Goal: Task Accomplishment & Management: Use online tool/utility

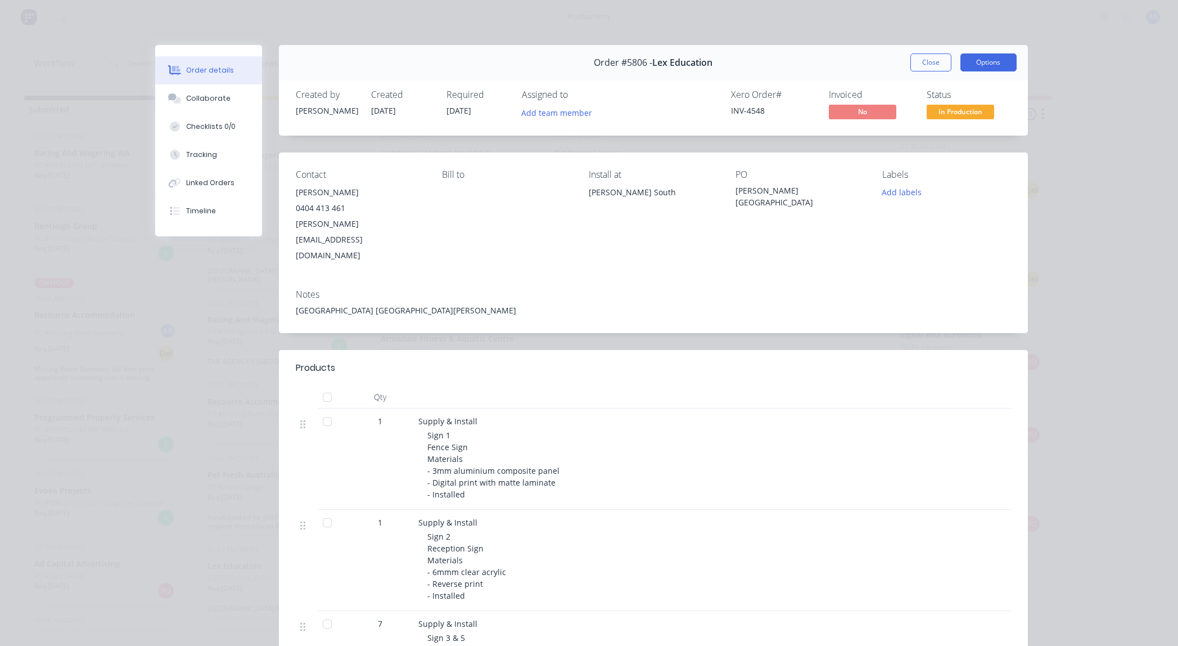
click at [989, 64] on button "Options" at bounding box center [988, 62] width 56 height 18
click at [960, 118] on div "Work Order" at bounding box center [958, 114] width 98 height 16
click at [940, 136] on div "Standard" at bounding box center [958, 136] width 98 height 16
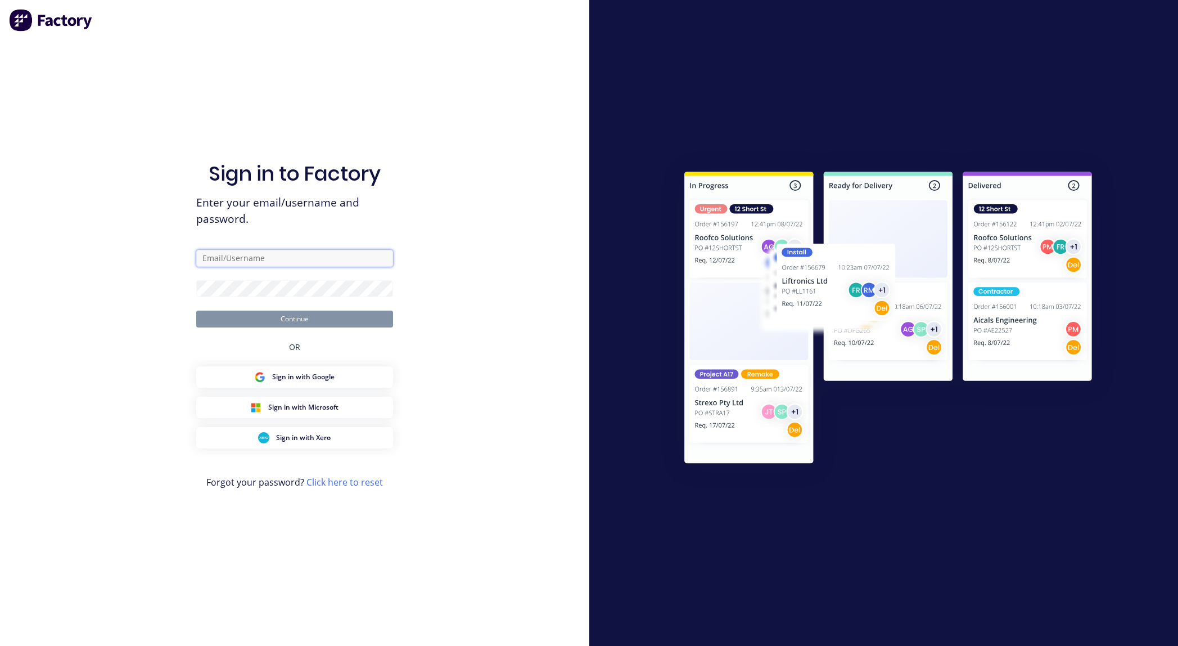
type input "[EMAIL_ADDRESS][DOMAIN_NAME]"
click at [336, 322] on button "Continue" at bounding box center [294, 318] width 197 height 17
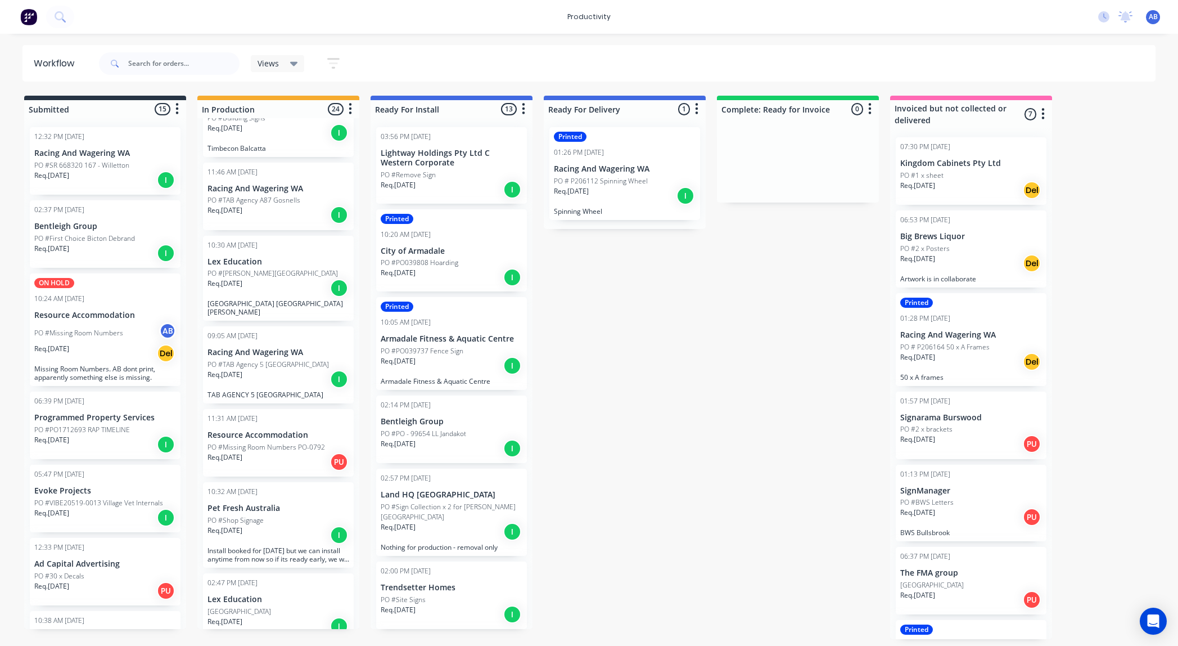
scroll to position [127, 0]
click at [282, 297] on div "Req. [DATE] I" at bounding box center [278, 291] width 142 height 19
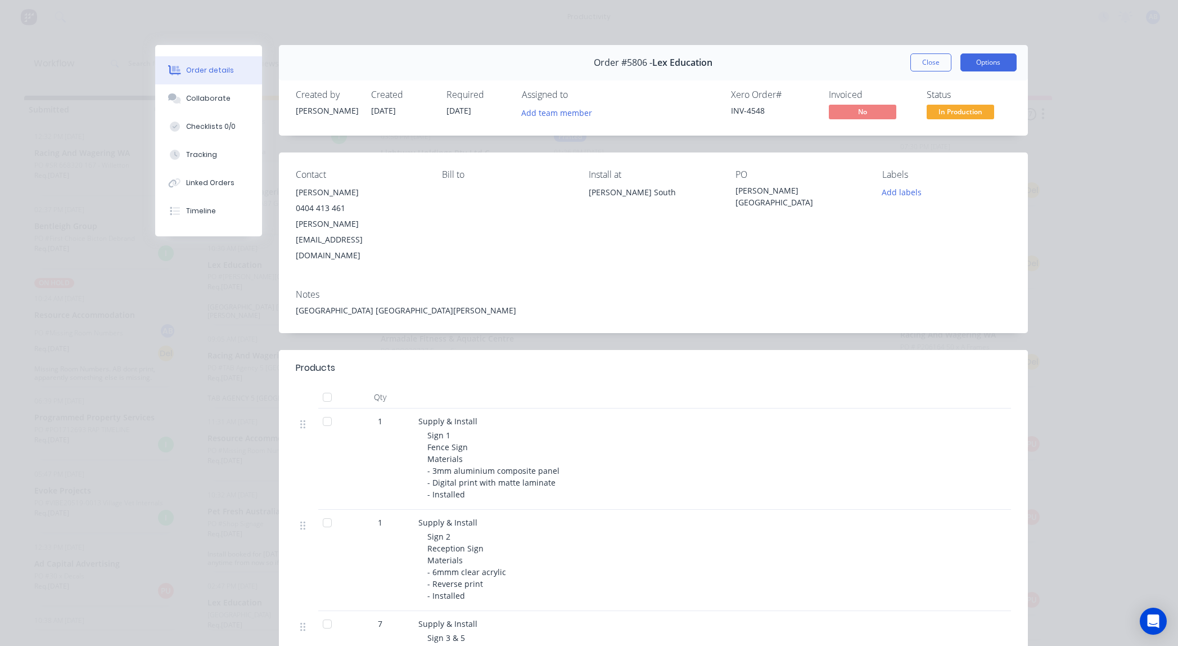
click at [995, 66] on button "Options" at bounding box center [988, 62] width 56 height 18
click at [952, 114] on div "Work Order" at bounding box center [958, 114] width 98 height 16
click at [944, 134] on div "Standard" at bounding box center [958, 136] width 98 height 16
click at [923, 61] on button "Close" at bounding box center [930, 62] width 41 height 18
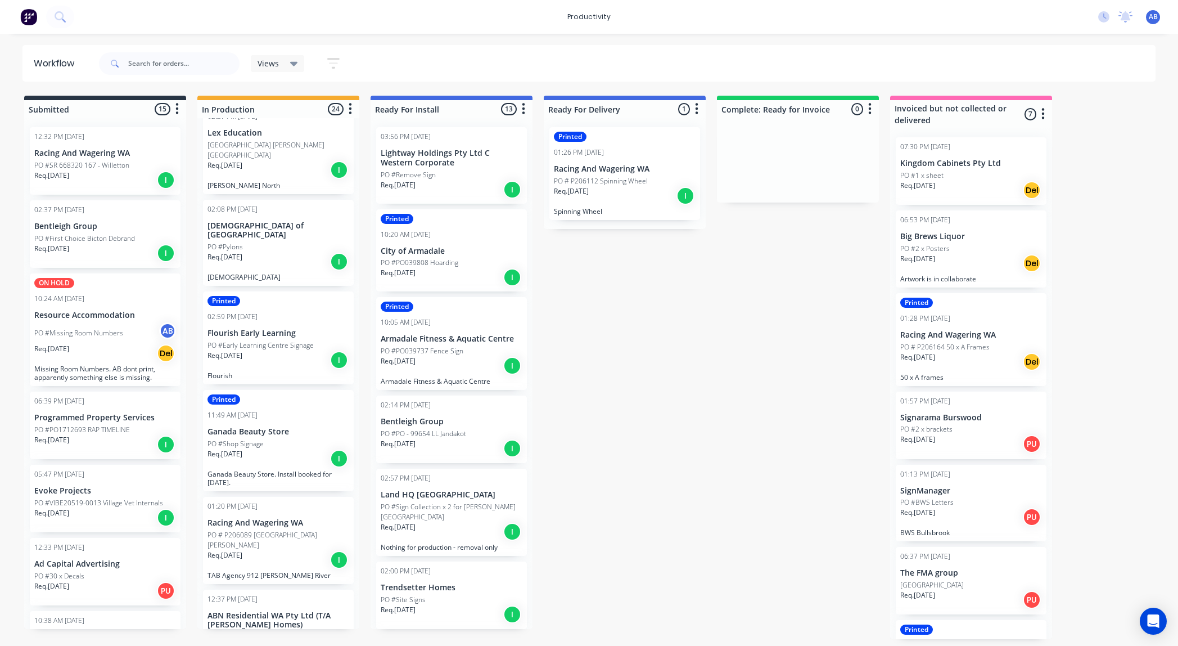
scroll to position [680, 0]
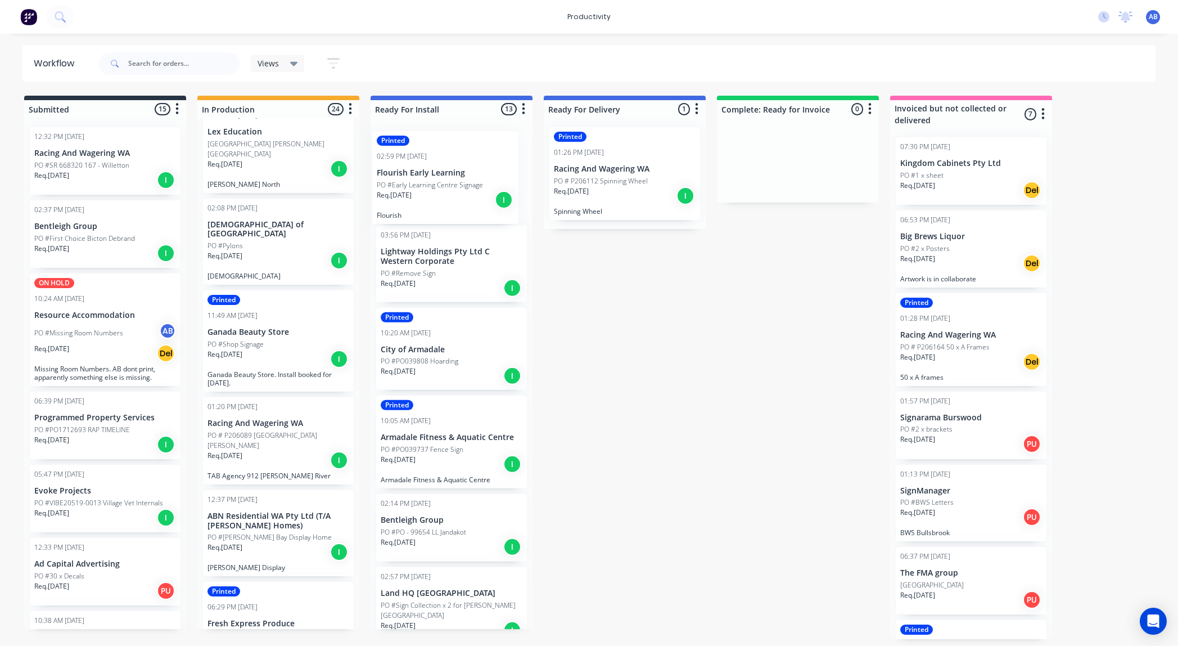
drag, startPoint x: 247, startPoint y: 318, endPoint x: 422, endPoint y: 173, distance: 227.2
click at [422, 173] on div "Submitted 15 Sort By Created date Required date Order number Customer name Most…" at bounding box center [685, 367] width 1386 height 543
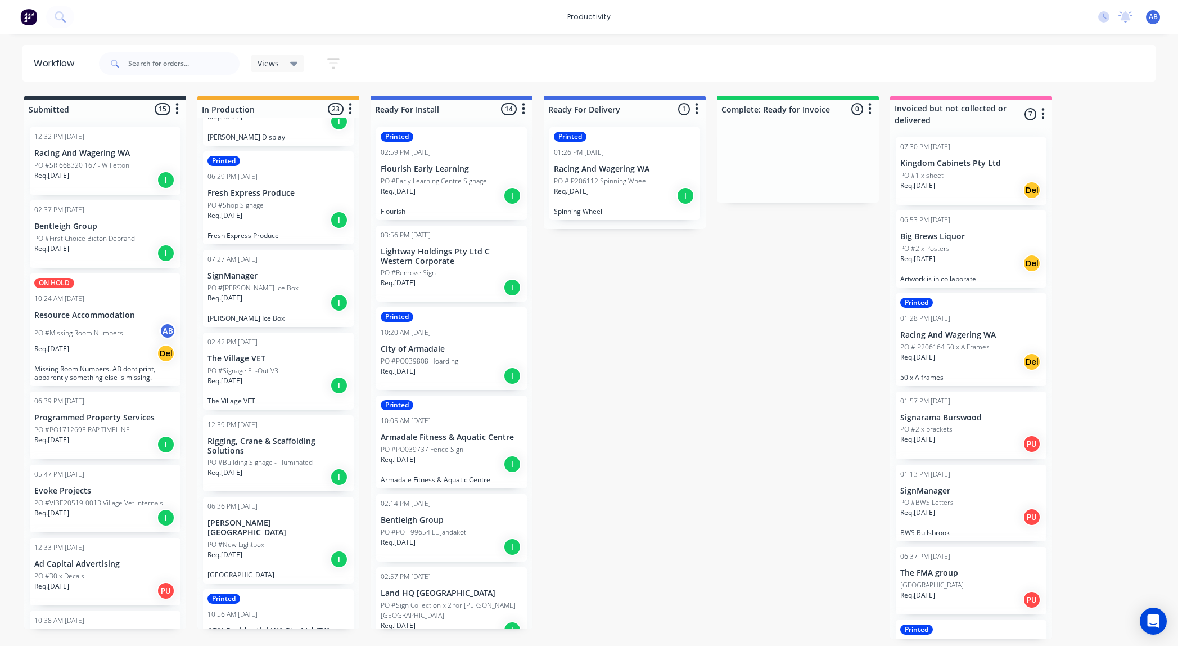
scroll to position [1111, 0]
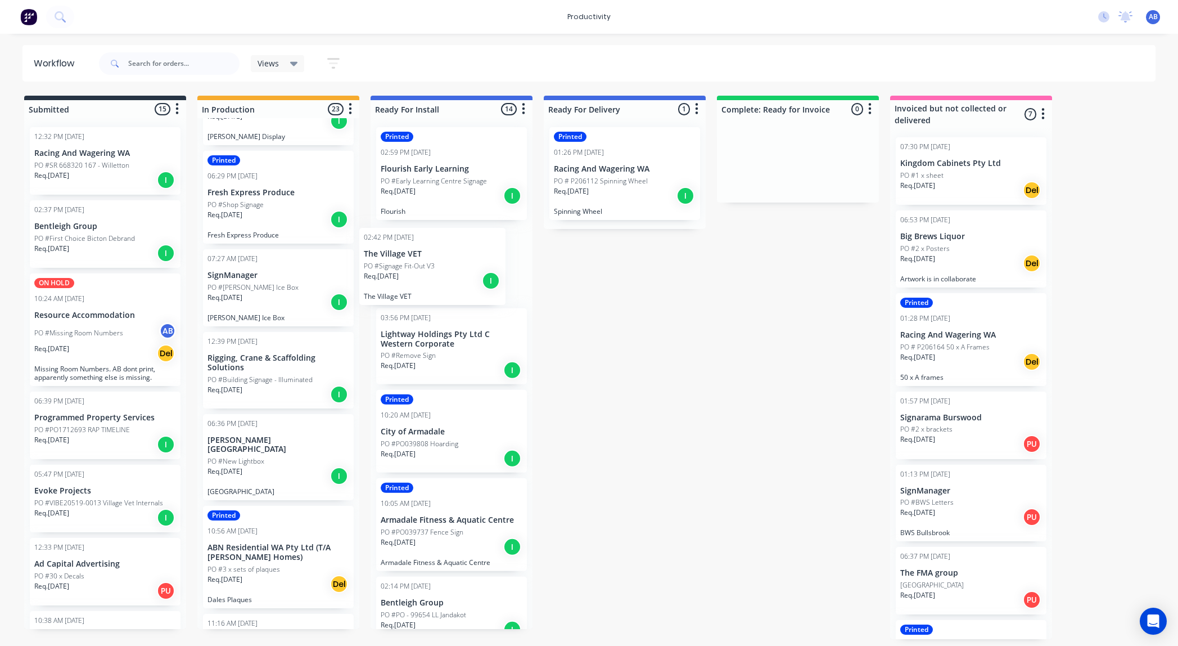
drag, startPoint x: 243, startPoint y: 345, endPoint x: 409, endPoint y: 264, distance: 184.3
click at [409, 264] on div "Submitted 15 Sort By Created date Required date Order number Customer name Most…" at bounding box center [685, 367] width 1386 height 543
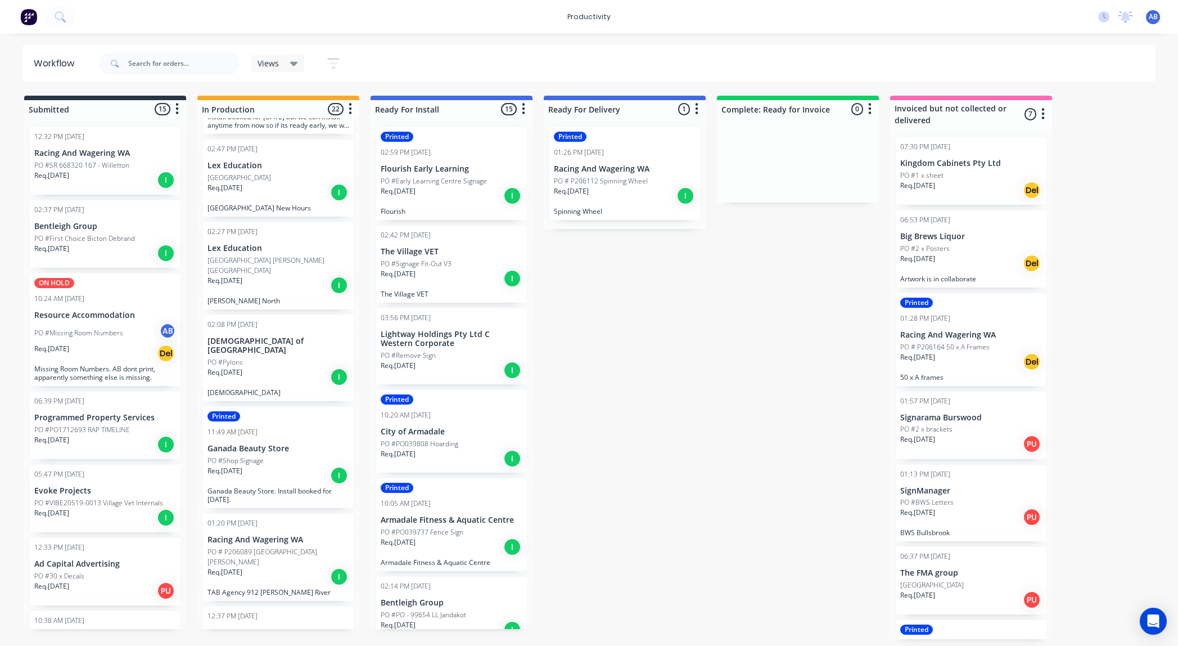
scroll to position [0, 0]
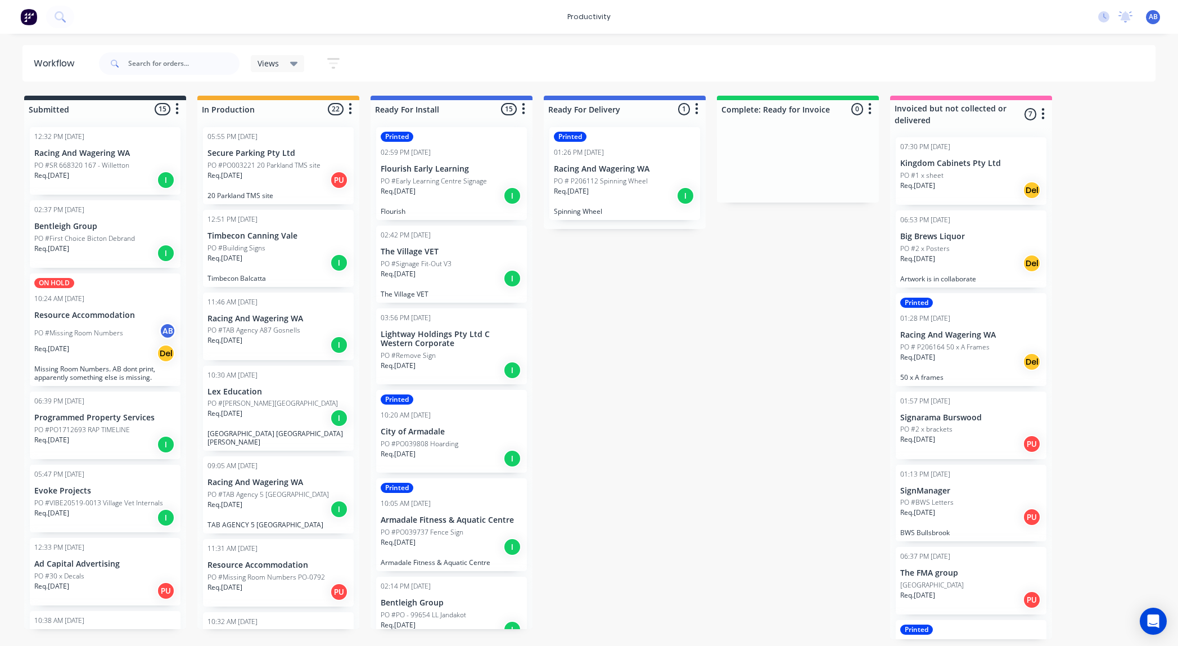
click at [283, 183] on div "Req. [DATE] PU" at bounding box center [278, 179] width 142 height 19
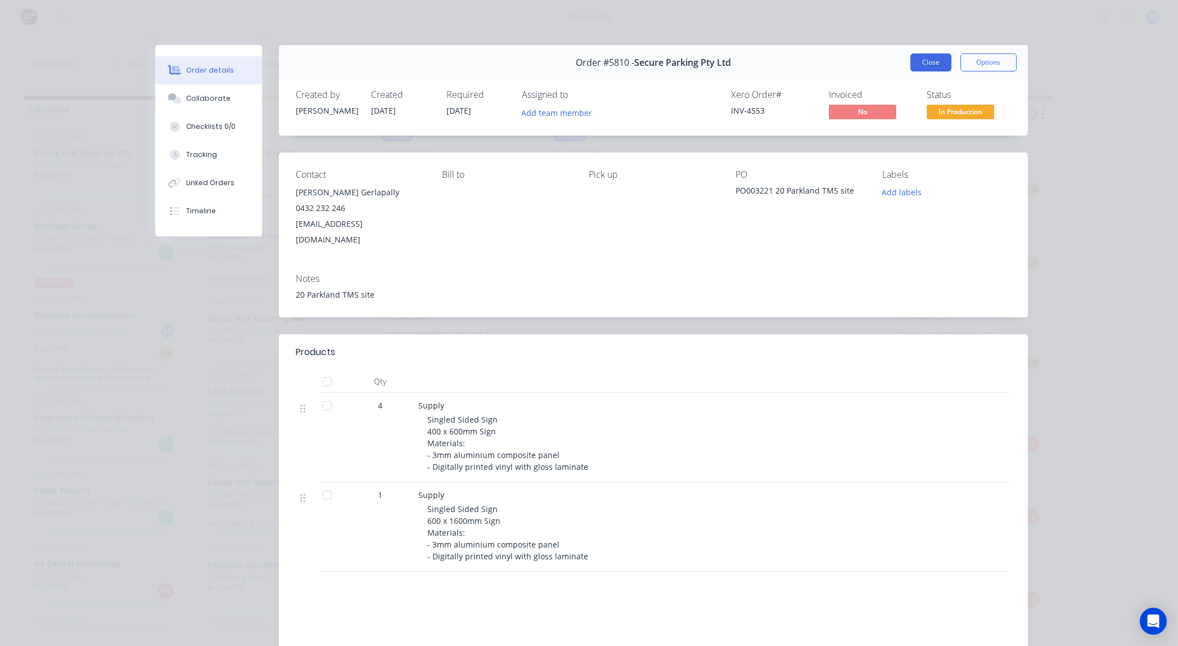
click at [918, 57] on button "Close" at bounding box center [930, 62] width 41 height 18
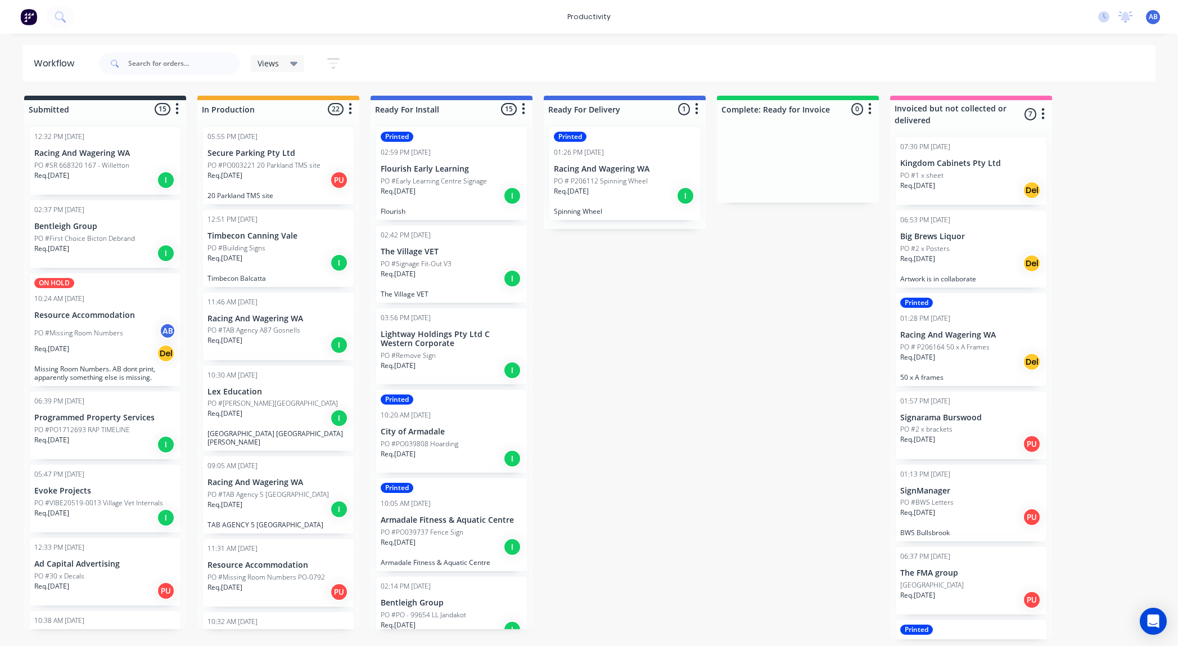
click at [268, 255] on div "Req. [DATE] I" at bounding box center [278, 262] width 142 height 19
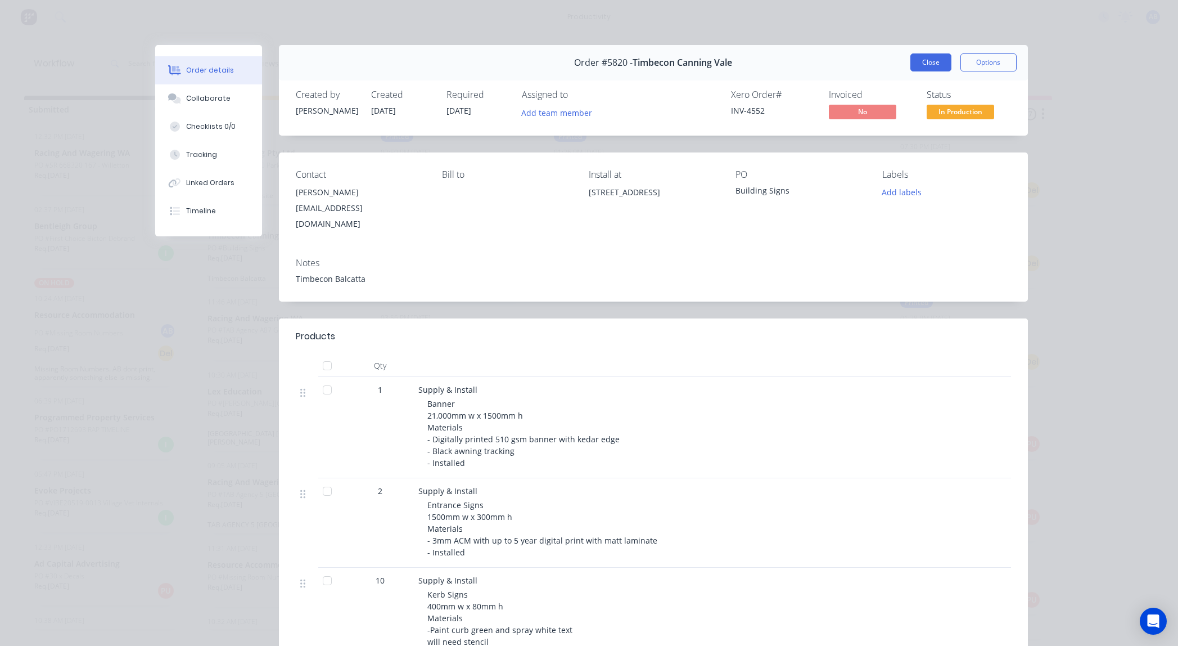
click at [927, 61] on button "Close" at bounding box center [930, 62] width 41 height 18
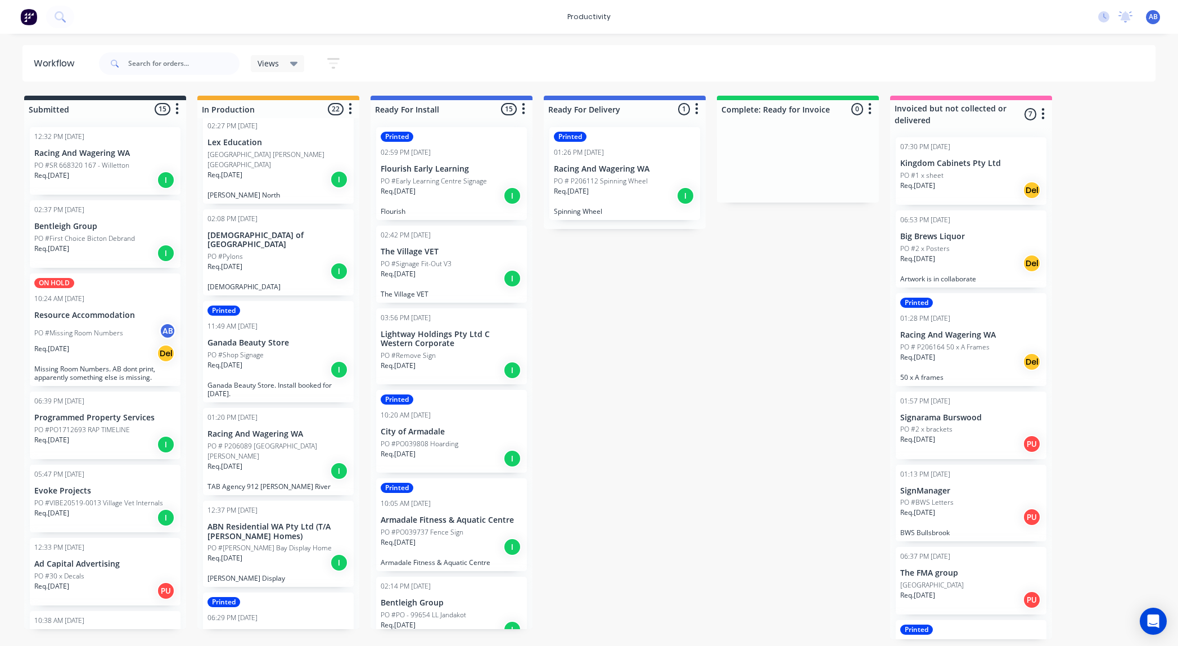
scroll to position [671, 0]
click at [256, 358] on div "Req. [DATE] I" at bounding box center [278, 367] width 142 height 19
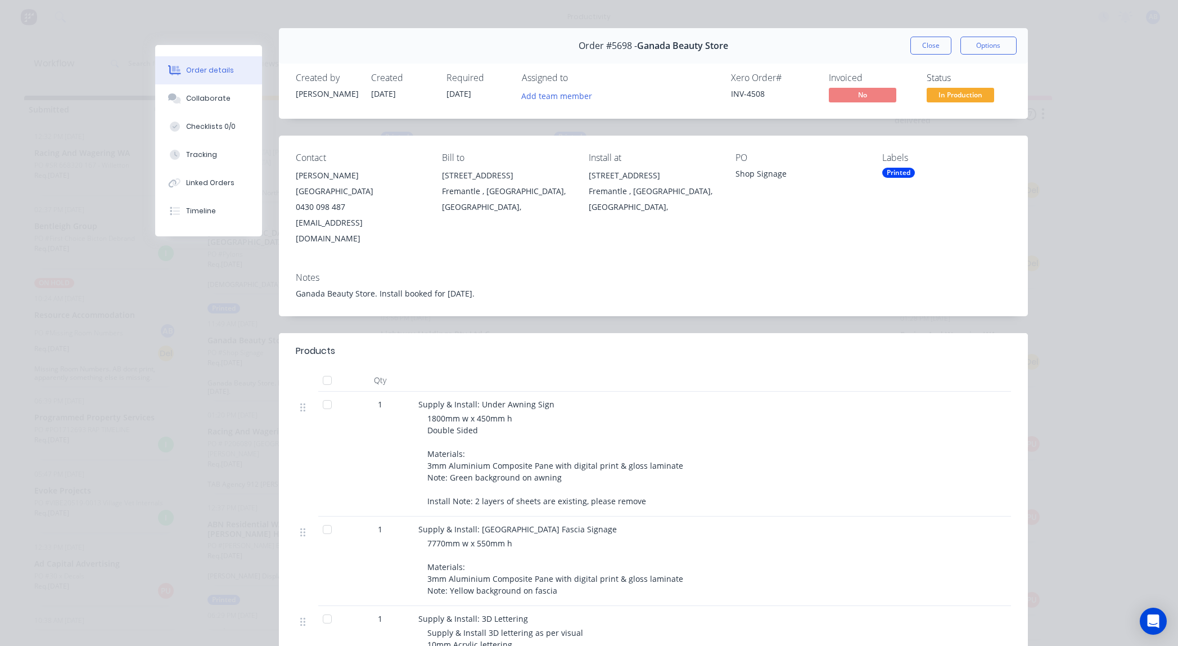
scroll to position [0, 0]
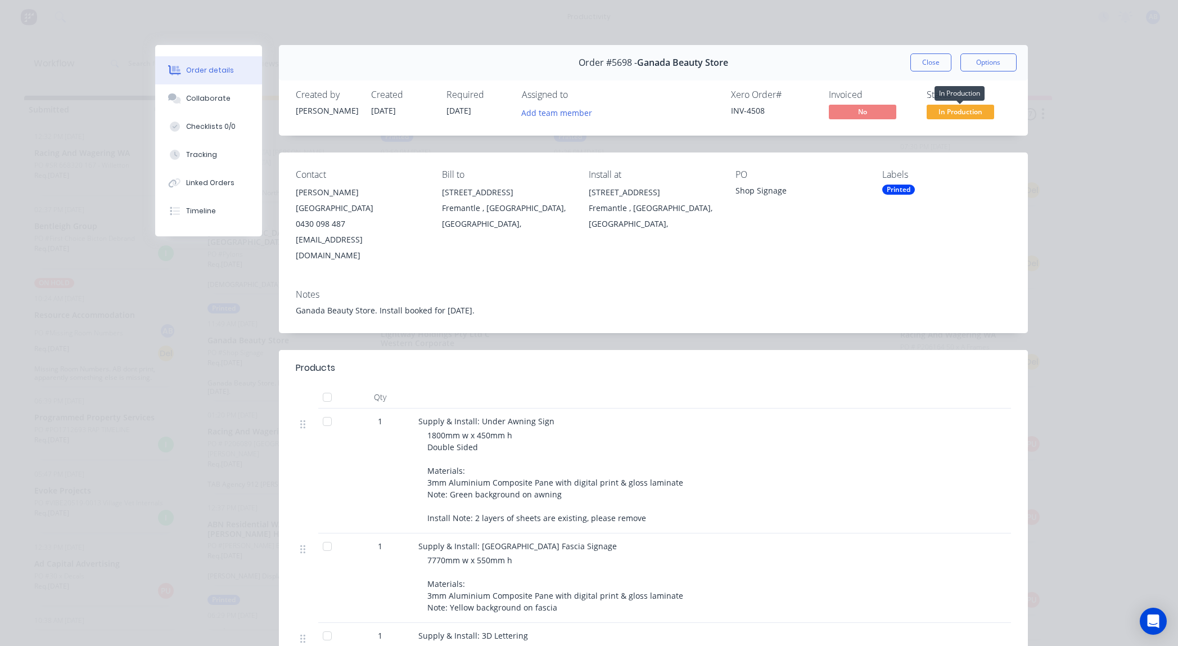
click at [954, 109] on span "In Production" at bounding box center [960, 112] width 67 height 14
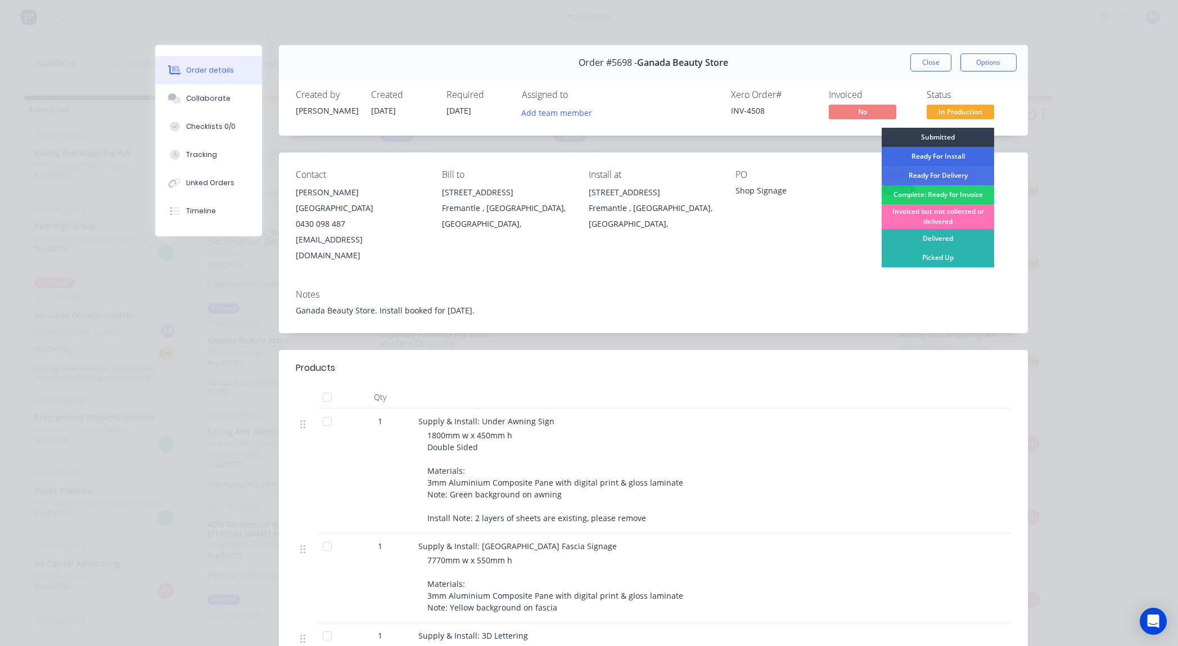
click at [949, 155] on div "Ready For Install" at bounding box center [938, 156] width 112 height 19
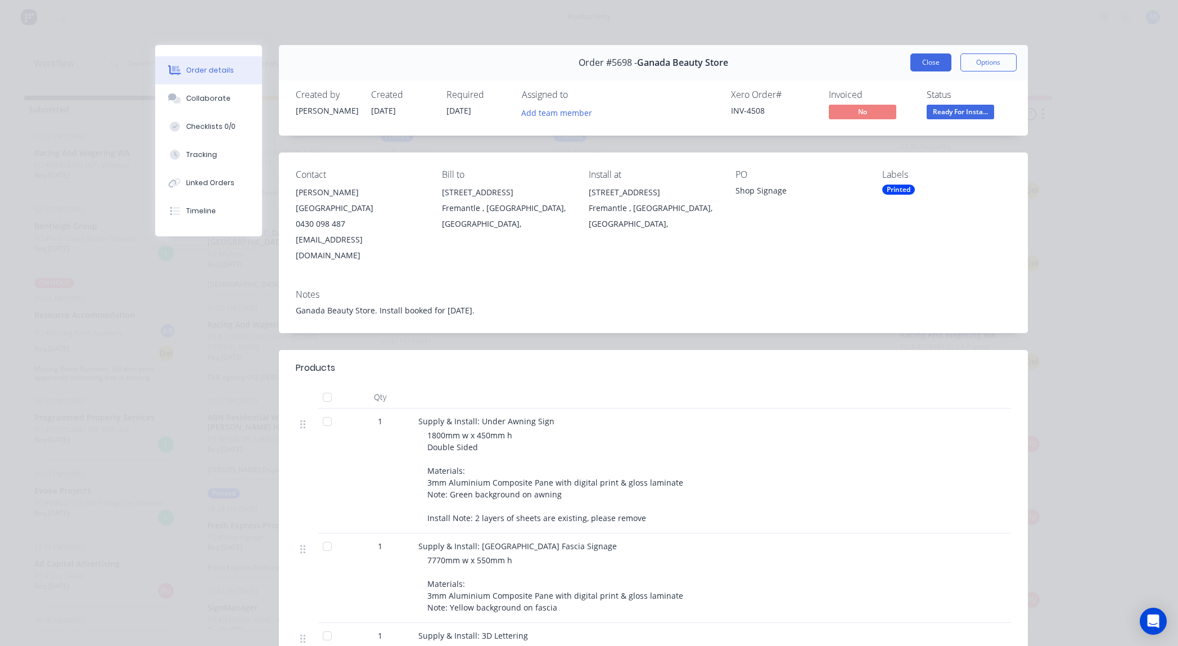
click at [923, 64] on button "Close" at bounding box center [930, 62] width 41 height 18
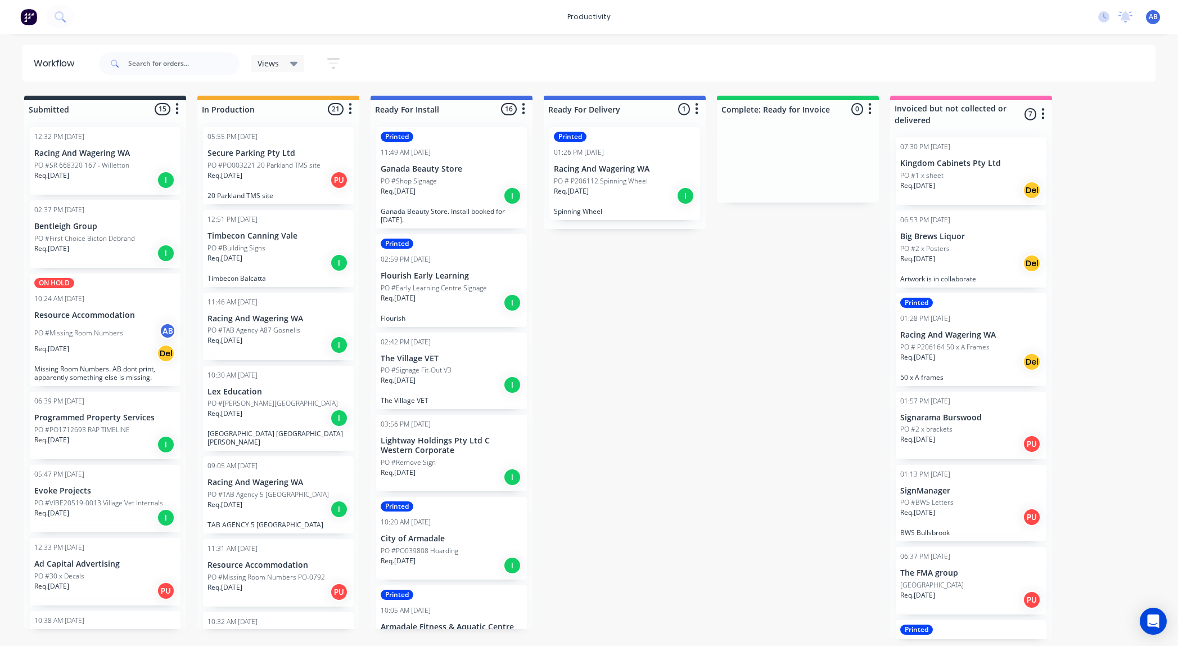
click at [267, 250] on div "PO #Building Signs" at bounding box center [278, 248] width 142 height 10
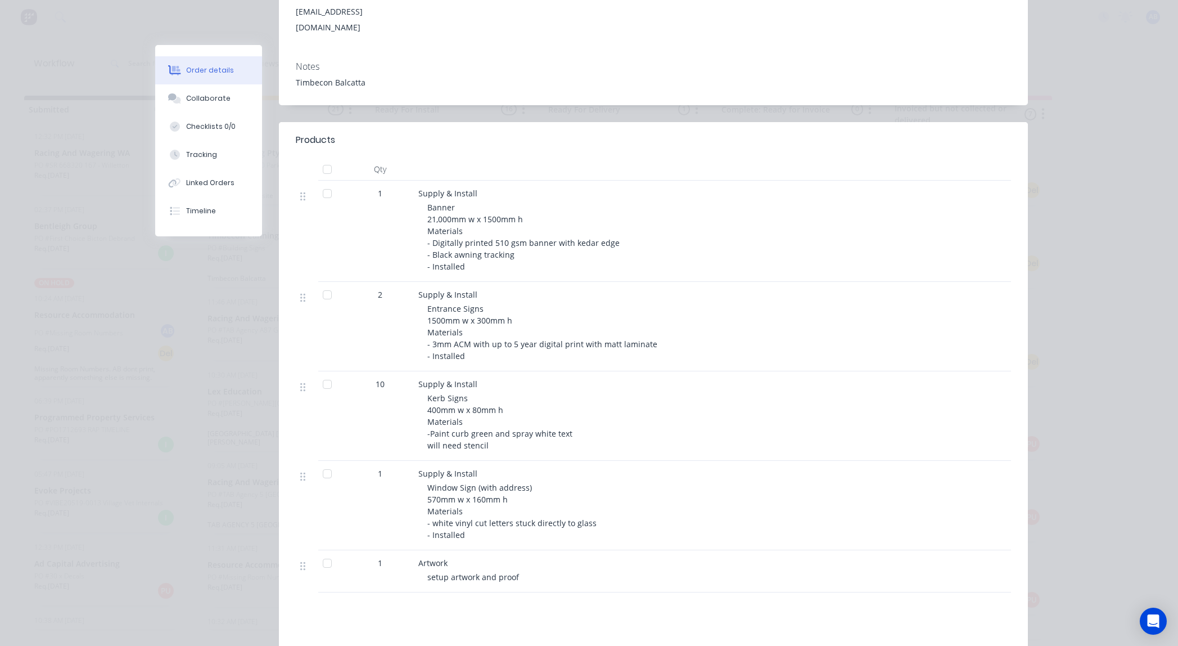
scroll to position [197, 0]
